Goal: Task Accomplishment & Management: Use online tool/utility

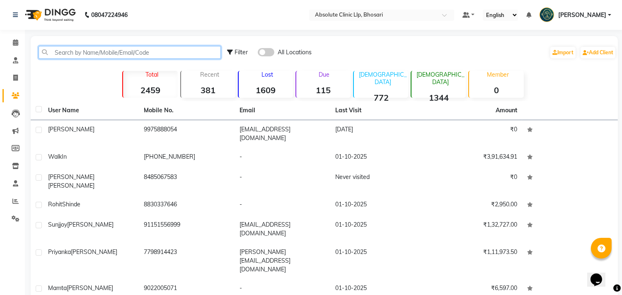
click at [100, 48] on input "text" at bounding box center [130, 52] width 182 height 13
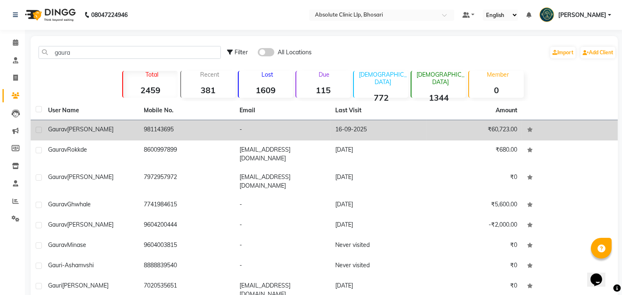
click at [80, 133] on div "[PERSON_NAME]" at bounding box center [91, 129] width 86 height 9
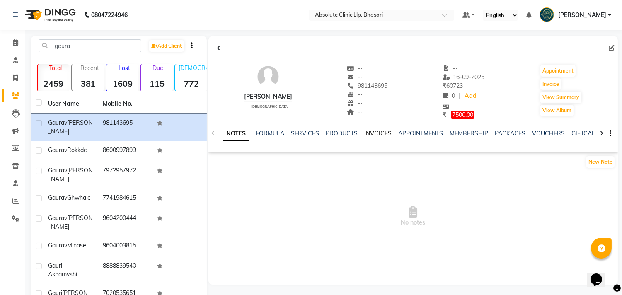
click at [381, 133] on link "INVOICES" at bounding box center [377, 133] width 27 height 7
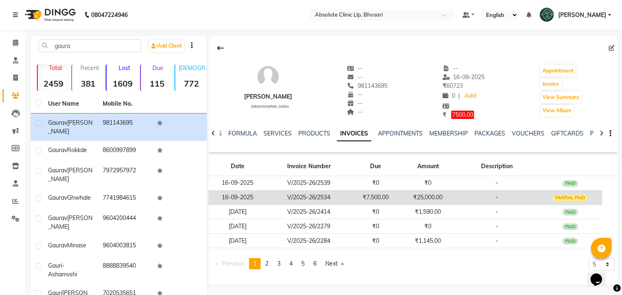
click at [442, 199] on td "₹25,000.00" at bounding box center [428, 197] width 55 height 15
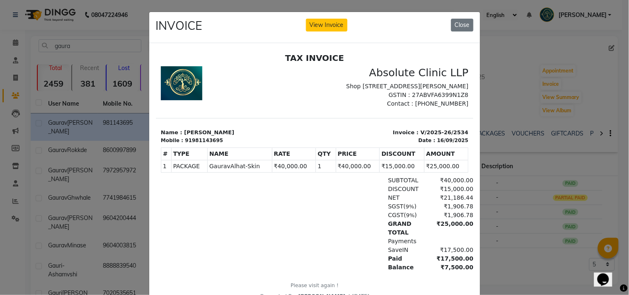
scroll to position [6, 0]
click at [460, 27] on button "Close" at bounding box center [462, 25] width 22 height 13
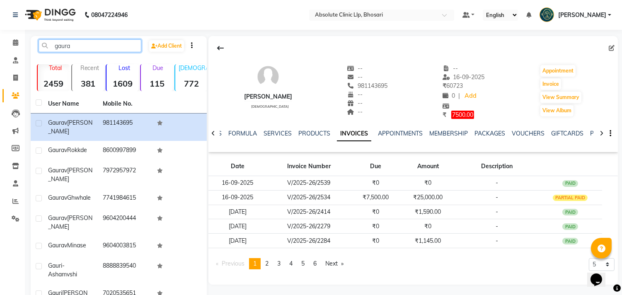
drag, startPoint x: 79, startPoint y: 48, endPoint x: 46, endPoint y: 52, distance: 33.0
click at [46, 52] on input "gaura" at bounding box center [90, 45] width 103 height 13
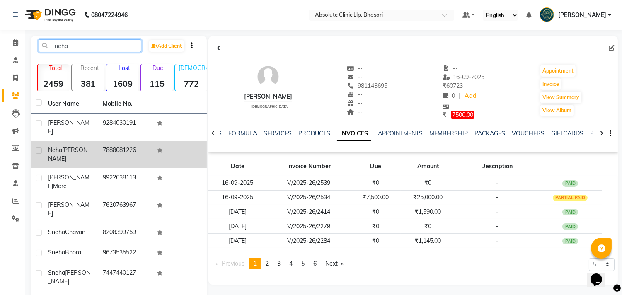
type input "neha"
click at [38, 148] on label at bounding box center [39, 151] width 6 height 6
click at [38, 148] on input "checkbox" at bounding box center [38, 150] width 5 height 5
checkbox input "true"
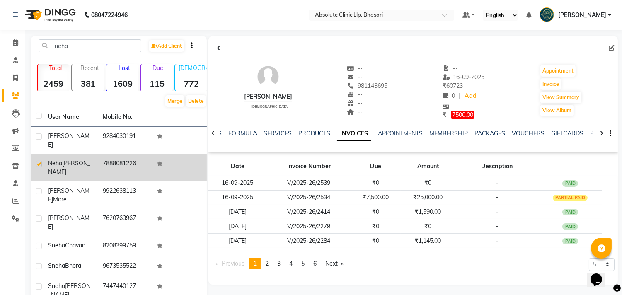
click at [59, 160] on span "neha" at bounding box center [55, 163] width 14 height 7
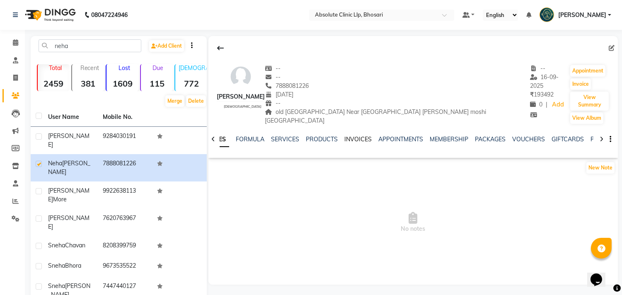
click at [355, 136] on link "INVOICES" at bounding box center [358, 139] width 27 height 7
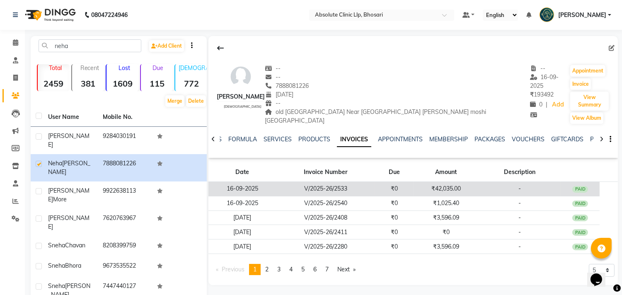
click at [359, 182] on td "V/2025-26/2533" at bounding box center [326, 189] width 99 height 15
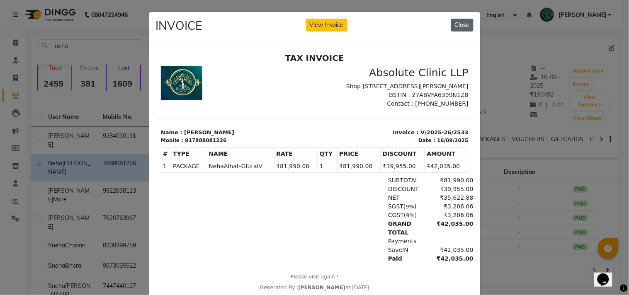
click at [459, 28] on button "Close" at bounding box center [462, 25] width 22 height 13
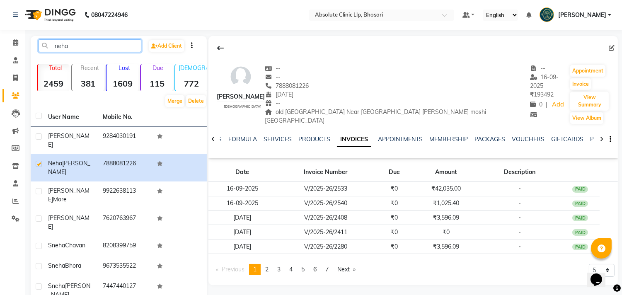
drag, startPoint x: 73, startPoint y: 44, endPoint x: 47, endPoint y: 49, distance: 26.9
click at [47, 49] on input "neha" at bounding box center [90, 45] width 103 height 13
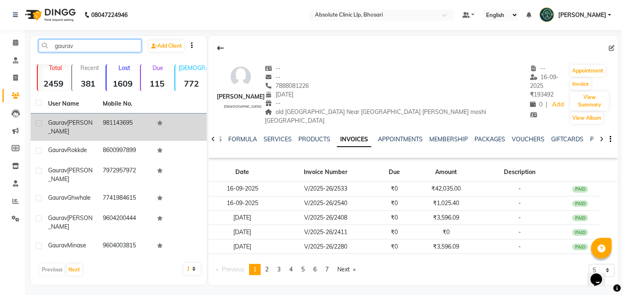
type input "gaurav"
click at [39, 121] on label at bounding box center [39, 123] width 6 height 6
click at [39, 121] on input "checkbox" at bounding box center [38, 123] width 5 height 5
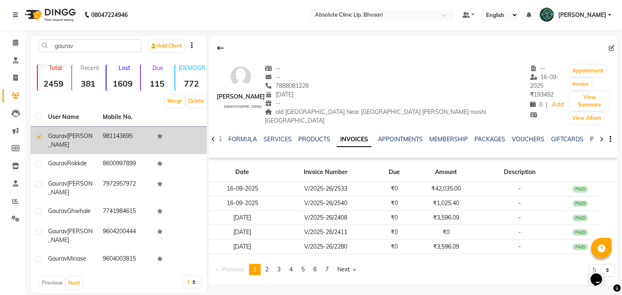
click at [39, 136] on label at bounding box center [39, 137] width 6 height 6
click at [39, 136] on input "checkbox" at bounding box center [38, 136] width 5 height 5
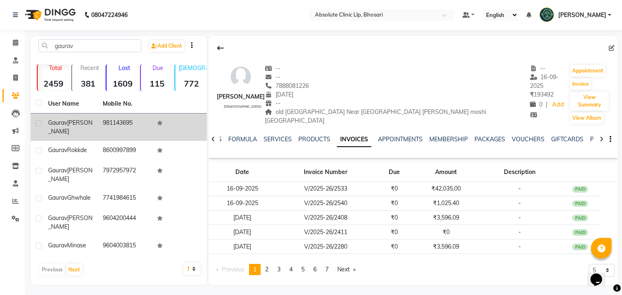
click at [41, 123] on label at bounding box center [39, 123] width 6 height 6
click at [41, 123] on input "checkbox" at bounding box center [38, 123] width 5 height 5
checkbox input "true"
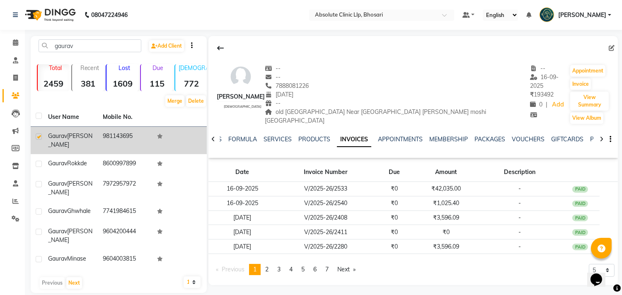
click at [61, 140] on div "[PERSON_NAME]" at bounding box center [70, 140] width 45 height 17
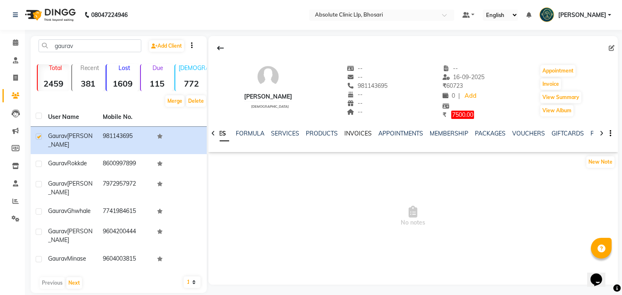
click at [351, 136] on link "INVOICES" at bounding box center [358, 133] width 27 height 7
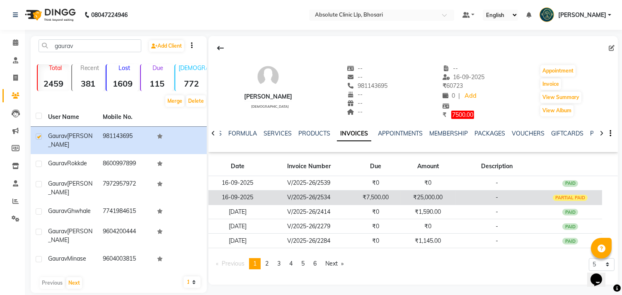
click at [338, 197] on td "V/2025-26/2534" at bounding box center [309, 197] width 85 height 15
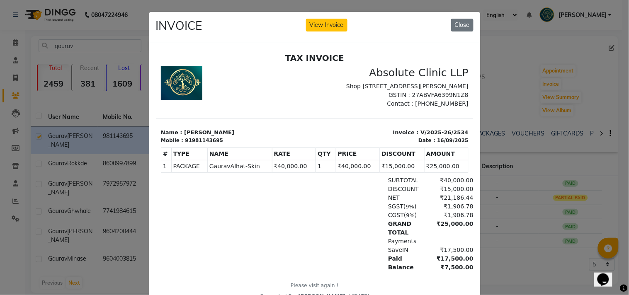
scroll to position [6, 0]
click at [455, 27] on button "Close" at bounding box center [462, 25] width 22 height 13
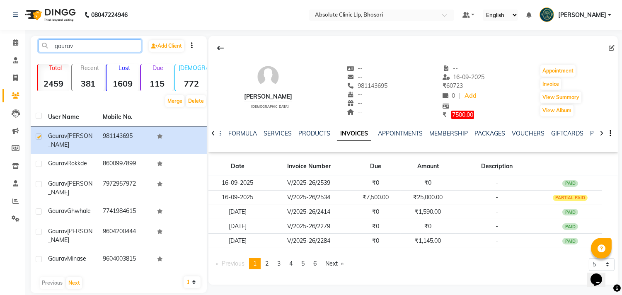
drag, startPoint x: 84, startPoint y: 47, endPoint x: 25, endPoint y: 52, distance: 59.1
click at [25, 52] on main "gaurav Add Client Total 2459 Recent 381 Lost 1609 Due 115 [DEMOGRAPHIC_DATA] 77…" at bounding box center [323, 171] width 597 height 270
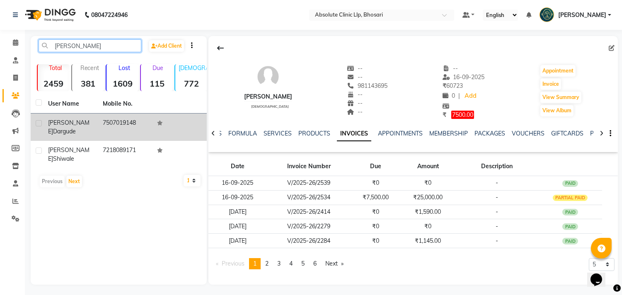
type input "[PERSON_NAME]"
click at [69, 119] on div "[PERSON_NAME]" at bounding box center [70, 127] width 45 height 17
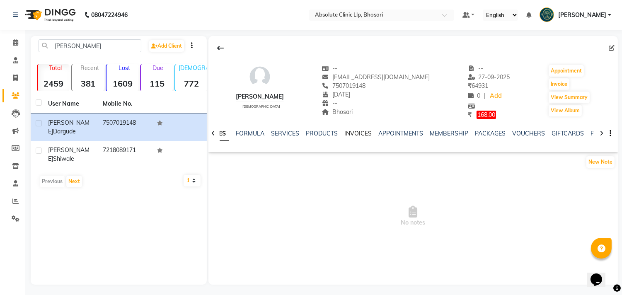
click at [354, 134] on link "INVOICES" at bounding box center [358, 133] width 27 height 7
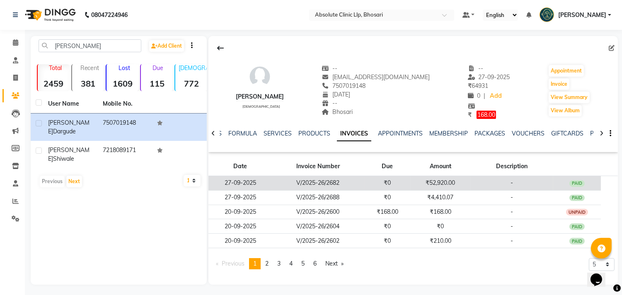
click at [391, 187] on td "₹0" at bounding box center [387, 183] width 46 height 15
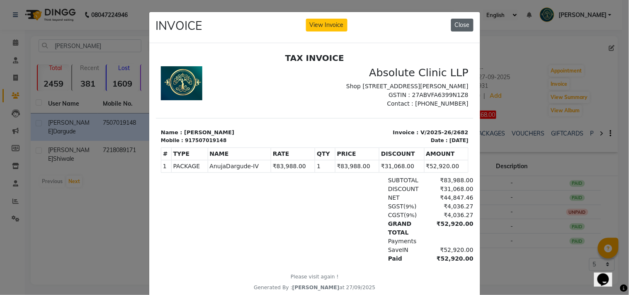
click at [459, 27] on button "Close" at bounding box center [462, 25] width 22 height 13
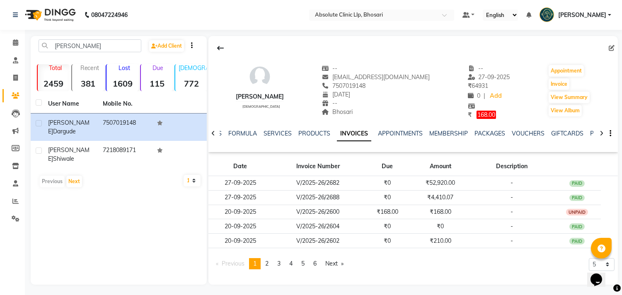
click at [65, 12] on img at bounding box center [49, 14] width 57 height 23
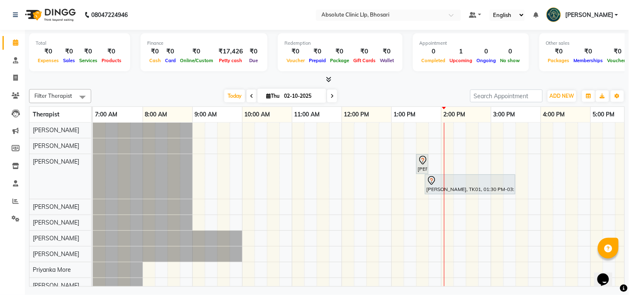
click at [53, 16] on img at bounding box center [49, 14] width 57 height 23
click at [17, 78] on icon at bounding box center [15, 78] width 5 height 6
select select "service"
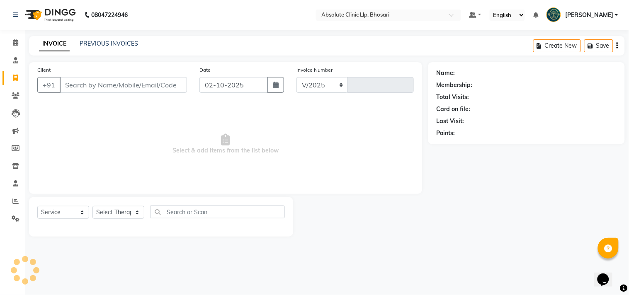
select select "4706"
type input "2764"
click at [97, 42] on link "PREVIOUS INVOICES" at bounding box center [109, 43] width 58 height 7
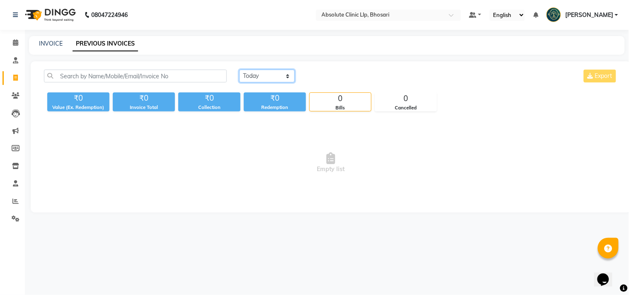
click at [259, 73] on select "[DATE] [DATE] Custom Range" at bounding box center [267, 76] width 56 height 13
select select "[DATE]"
click at [239, 70] on select "[DATE] [DATE] Custom Range" at bounding box center [267, 76] width 56 height 13
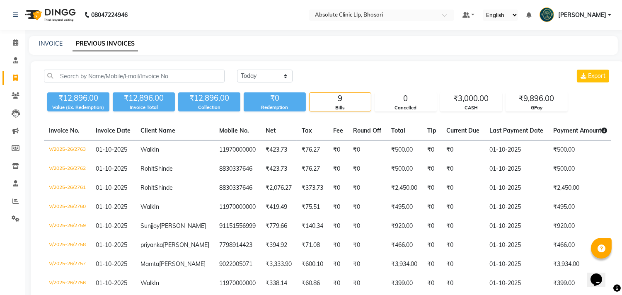
click at [46, 10] on img at bounding box center [49, 14] width 57 height 23
